Goal: Transaction & Acquisition: Download file/media

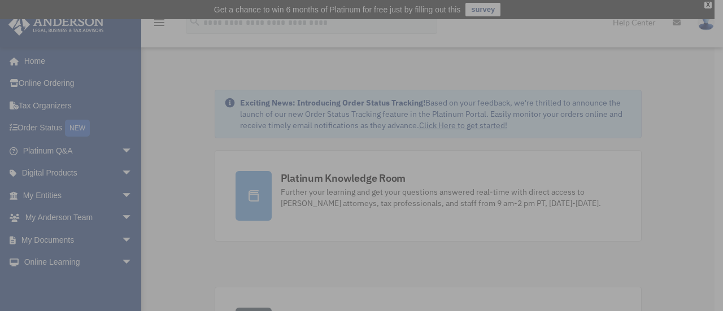
click at [99, 196] on div "x" at bounding box center [361, 155] width 723 height 311
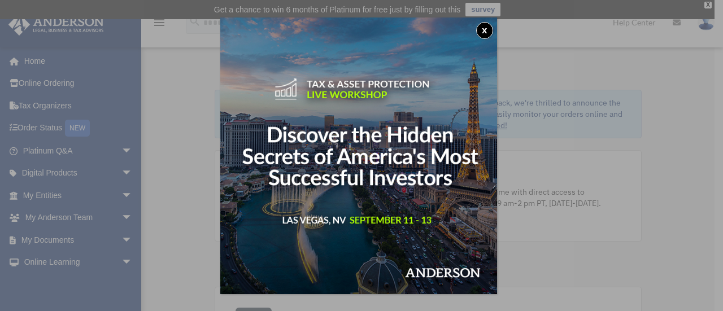
click at [487, 29] on button "x" at bounding box center [484, 30] width 17 height 17
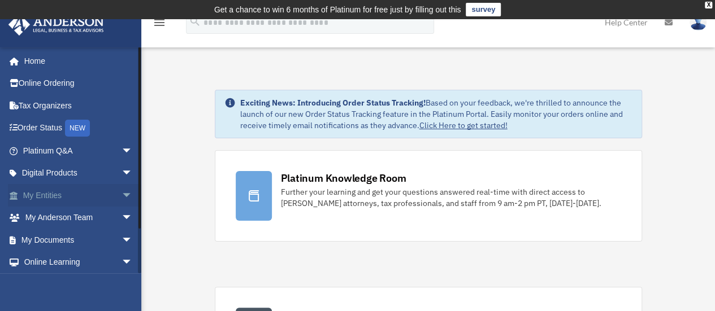
click at [95, 196] on link "My Entities arrow_drop_down" at bounding box center [79, 195] width 142 height 23
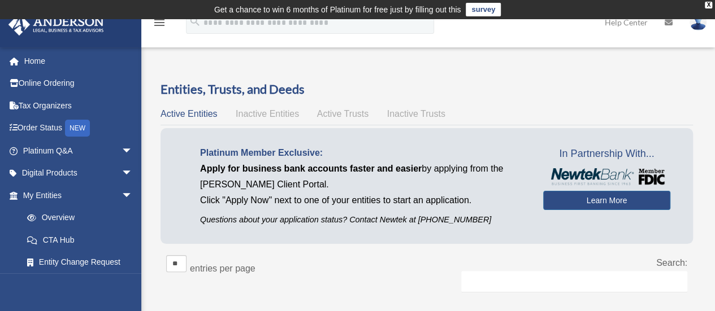
click at [352, 118] on span "Active Trusts" at bounding box center [343, 114] width 52 height 10
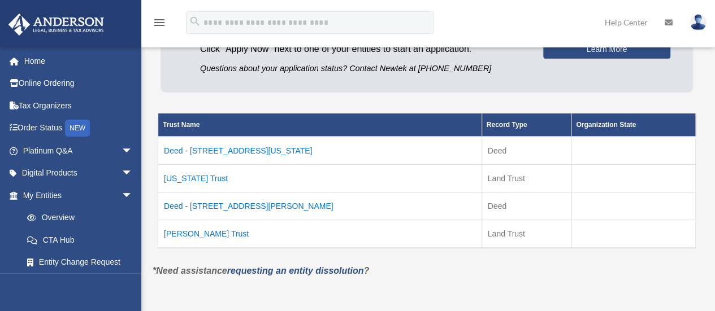
scroll to position [170, 0]
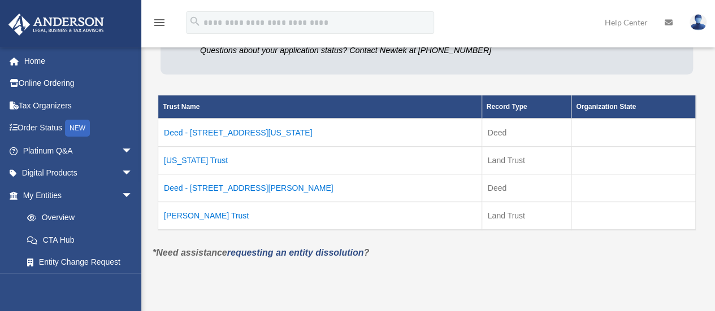
click at [189, 162] on td "[US_STATE] Trust" at bounding box center [320, 161] width 324 height 28
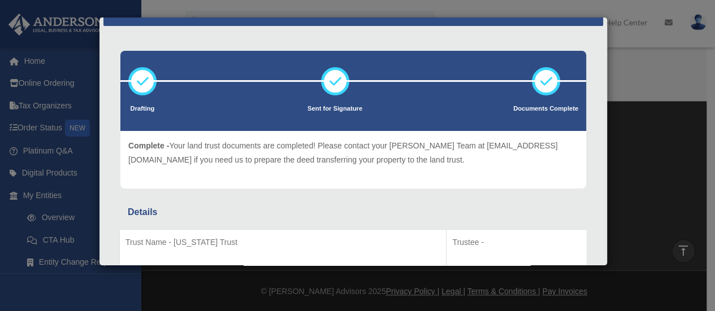
scroll to position [0, 0]
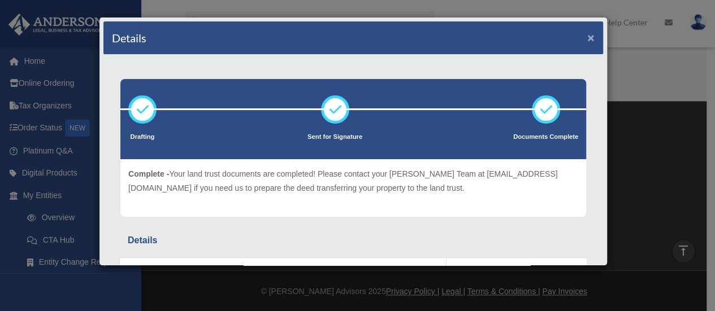
click at [587, 36] on button "×" at bounding box center [590, 38] width 7 height 12
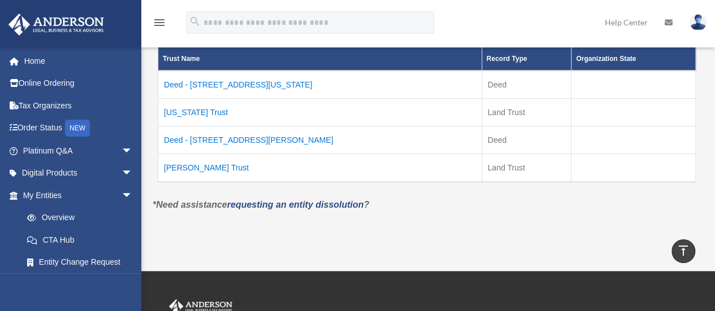
scroll to position [105, 0]
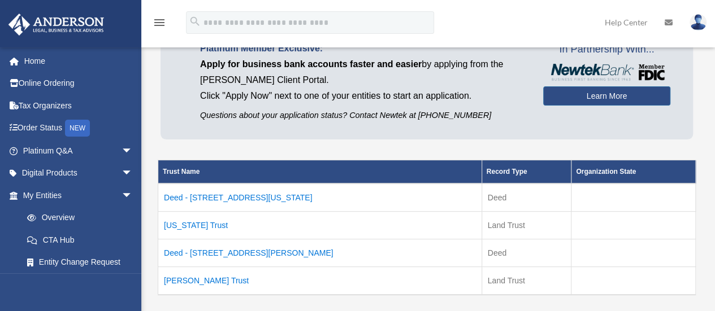
click at [219, 194] on td "Deed - 7329 Indiana Avenue" at bounding box center [320, 198] width 324 height 28
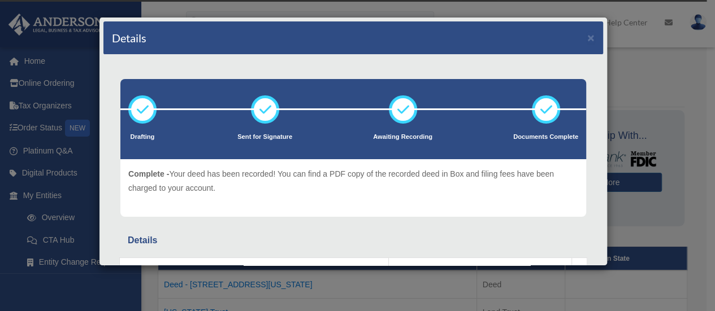
scroll to position [0, 0]
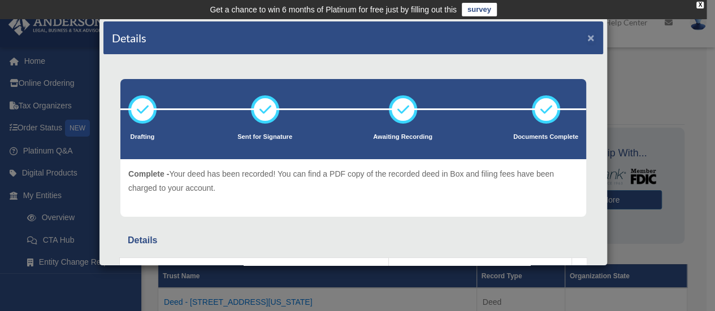
click at [587, 37] on button "×" at bounding box center [590, 38] width 7 height 12
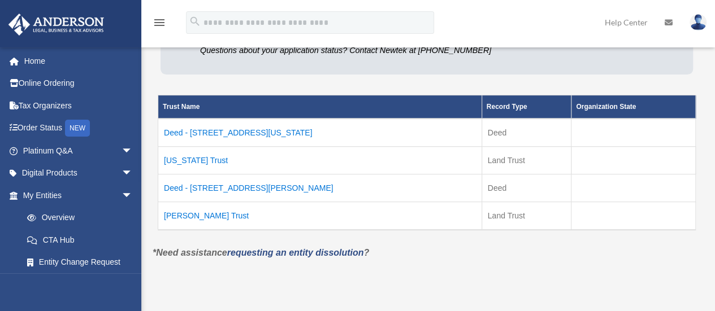
click at [192, 160] on td "Indiana Trust" at bounding box center [320, 161] width 324 height 28
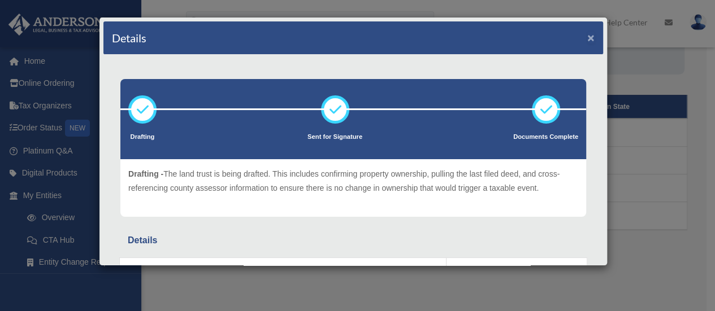
click at [587, 33] on button "×" at bounding box center [590, 38] width 7 height 12
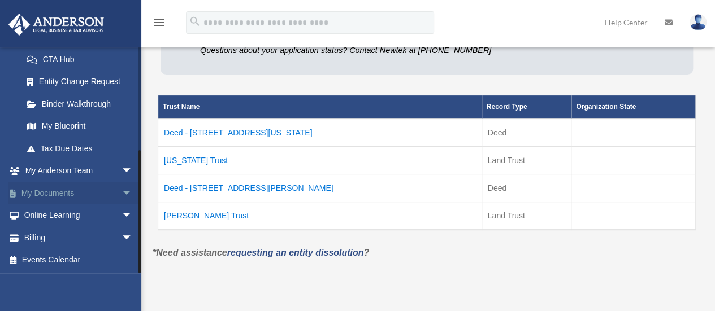
click at [100, 197] on link "My Documents arrow_drop_down" at bounding box center [79, 193] width 142 height 23
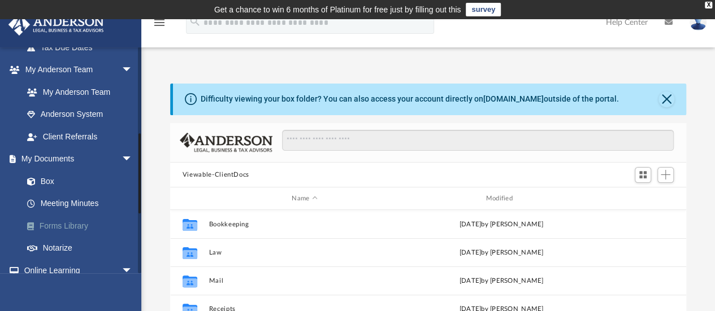
scroll to position [248, 508]
click at [88, 179] on link "Box" at bounding box center [83, 181] width 134 height 23
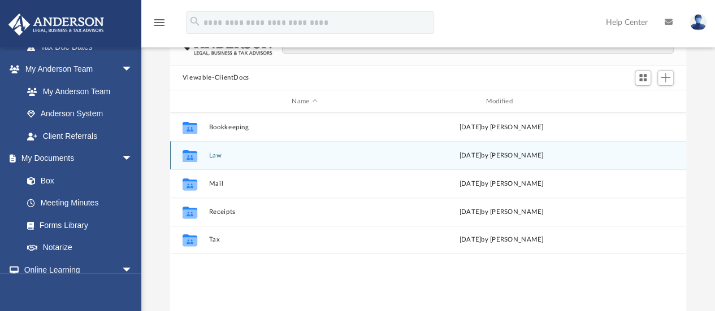
scroll to position [113, 0]
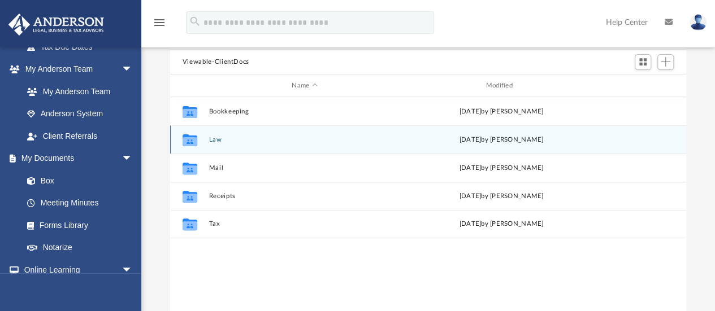
click at [219, 137] on button "Law" at bounding box center [305, 139] width 192 height 7
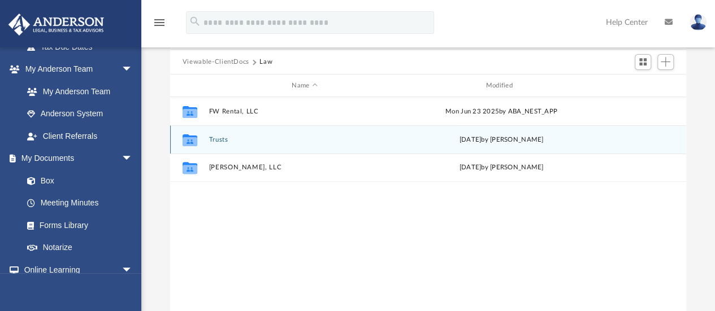
click at [226, 137] on button "Trusts" at bounding box center [305, 139] width 192 height 7
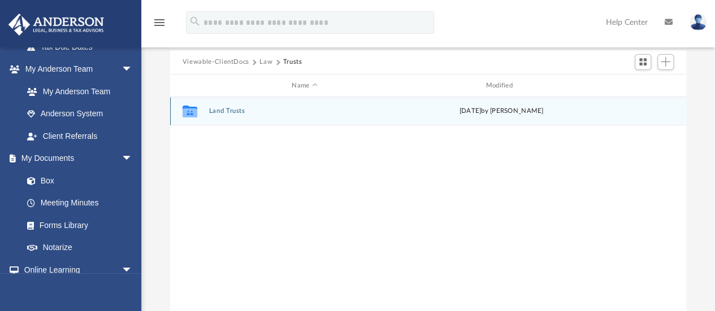
click at [241, 110] on button "Land Trusts" at bounding box center [305, 111] width 192 height 7
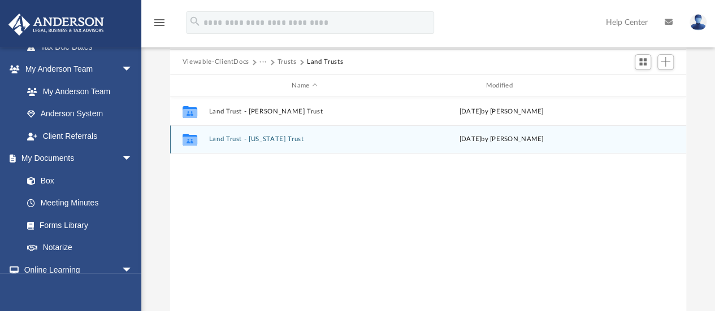
click at [262, 139] on button "Land Trust - Indiana Trust" at bounding box center [305, 139] width 192 height 7
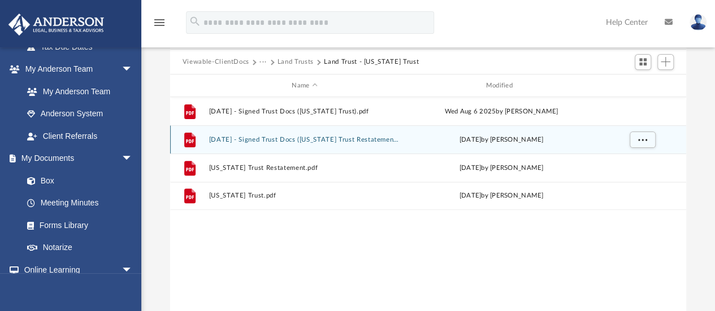
click at [293, 140] on button "2025.08.12 - Signed Trust Docs (Indiana Trust Restatement).pdf" at bounding box center [305, 139] width 192 height 7
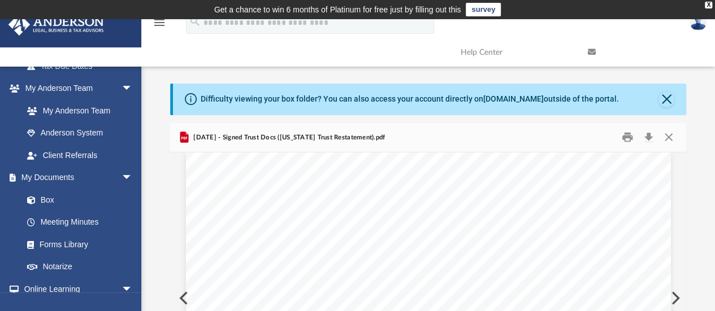
scroll to position [12203, 0]
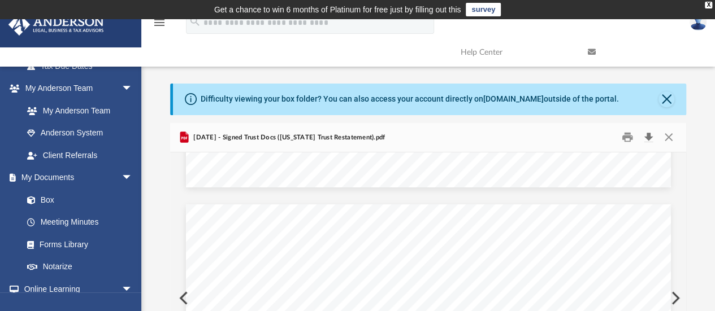
click at [646, 140] on button "Download" at bounding box center [648, 138] width 20 height 18
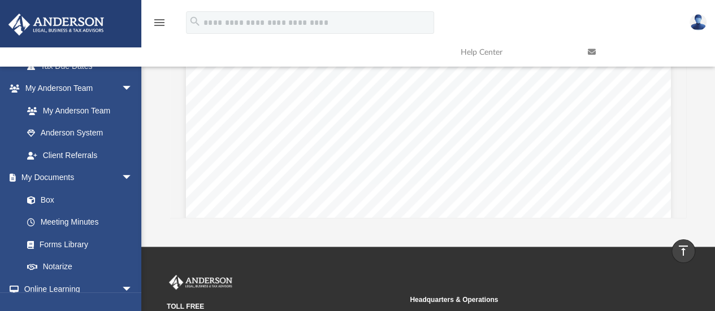
scroll to position [3184, 0]
